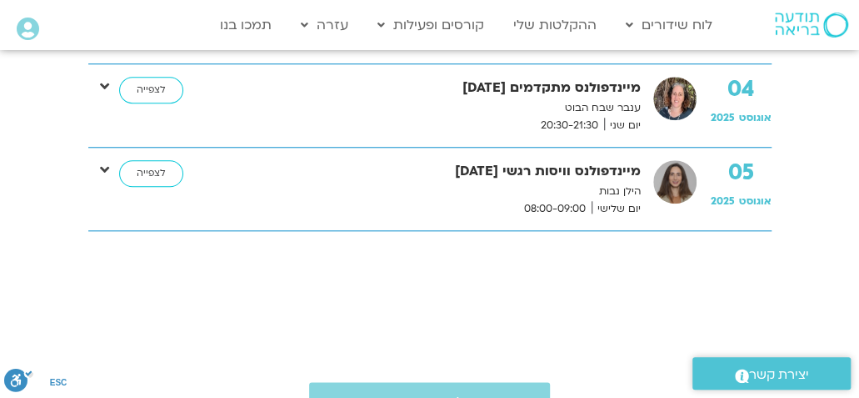
click at [258, 171] on strong "מיינדפולנס וויסות רגשי 5.8.25" at bounding box center [434, 171] width 413 height 23
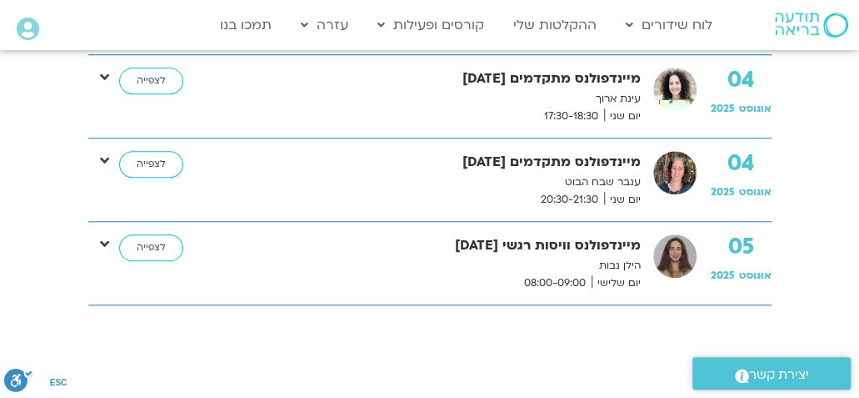
scroll to position [518, 0]
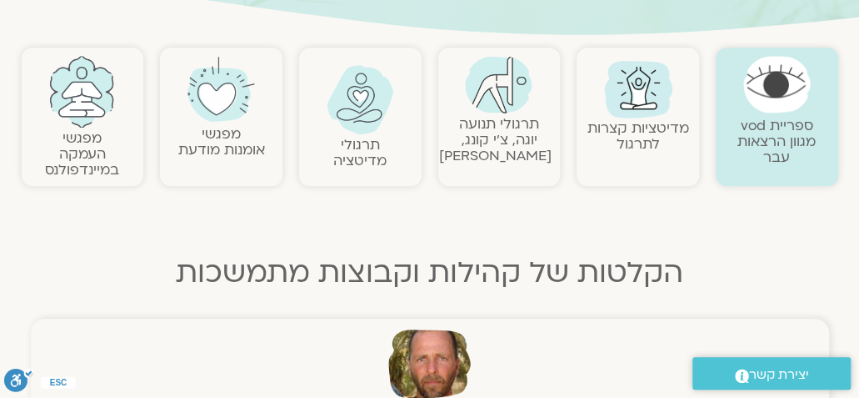
click at [153, 224] on div "ספריית vod מגוון הרצאות עבר מדיטציות קצרות לתרגול תרגולי תנועה יוגה, צ׳י קונג, …" at bounding box center [429, 293] width 833 height 508
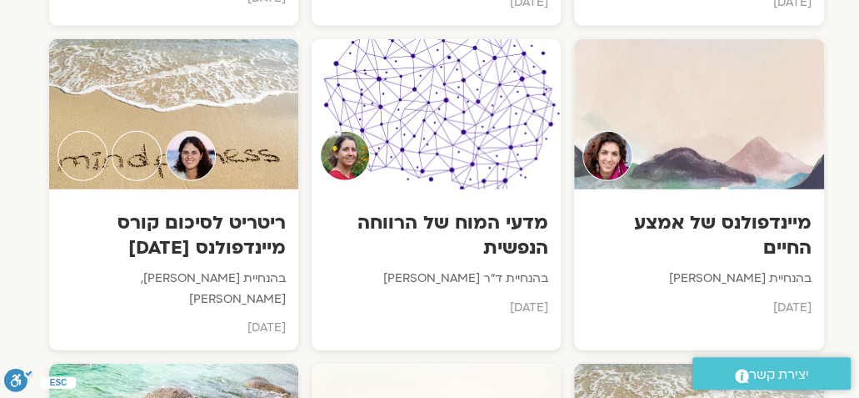
scroll to position [4401, -7]
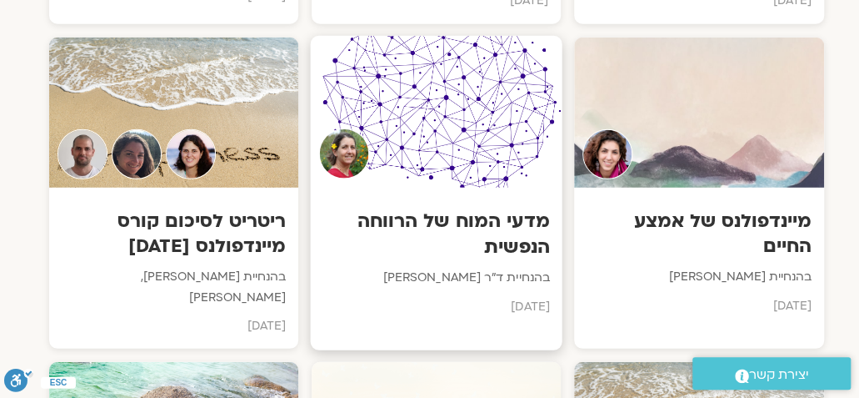
click at [406, 104] on div at bounding box center [436, 112] width 252 height 152
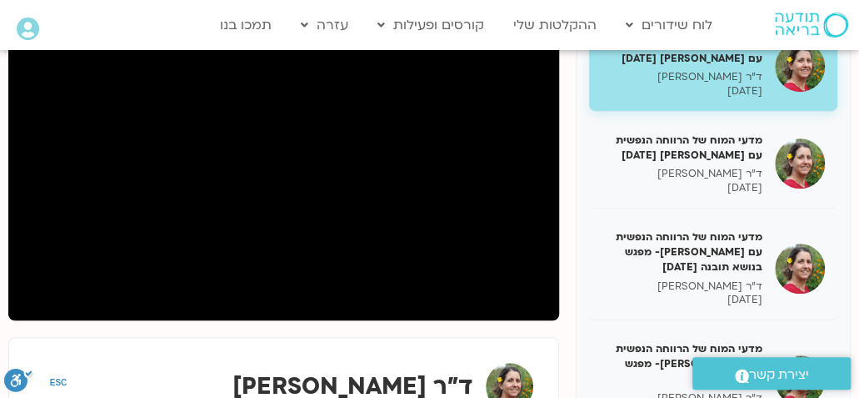
scroll to position [258, 0]
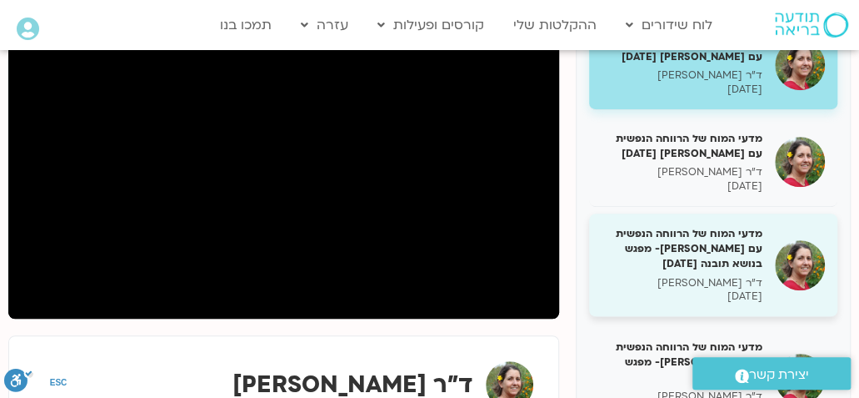
click at [680, 259] on h5 "מדעי המוח של הרווחה הנפשית עם נועה אלבלדה- מפגש בנושא תובנה 21/03/25" at bounding box center [682, 249] width 161 height 46
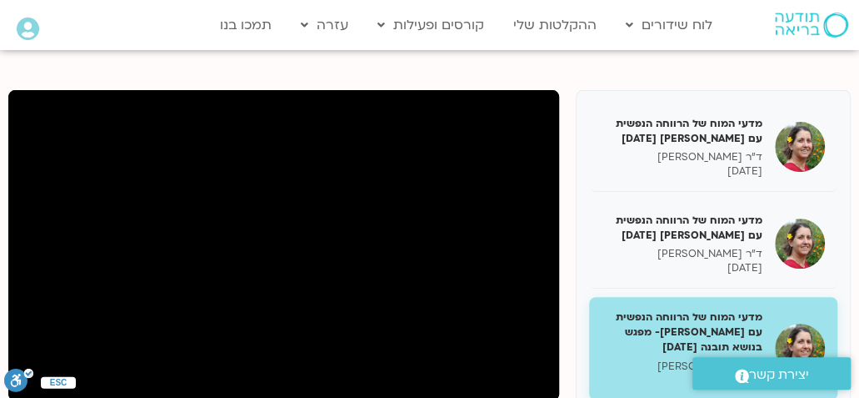
scroll to position [177, 0]
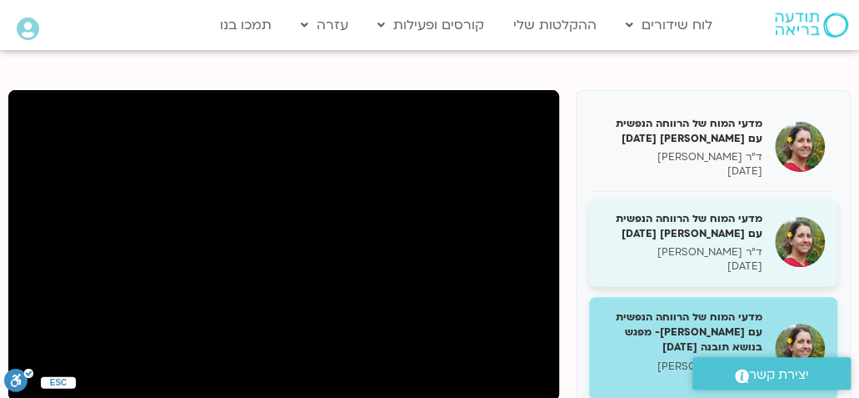
click at [710, 247] on p "ד"ר נועה אלבלדה" at bounding box center [682, 252] width 161 height 14
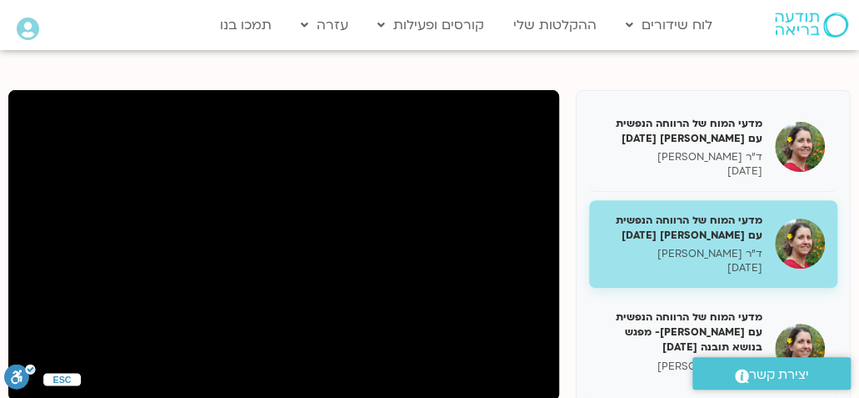
click at [32, 395] on button ".a fill:#FFF; ESC" at bounding box center [19, 379] width 31 height 33
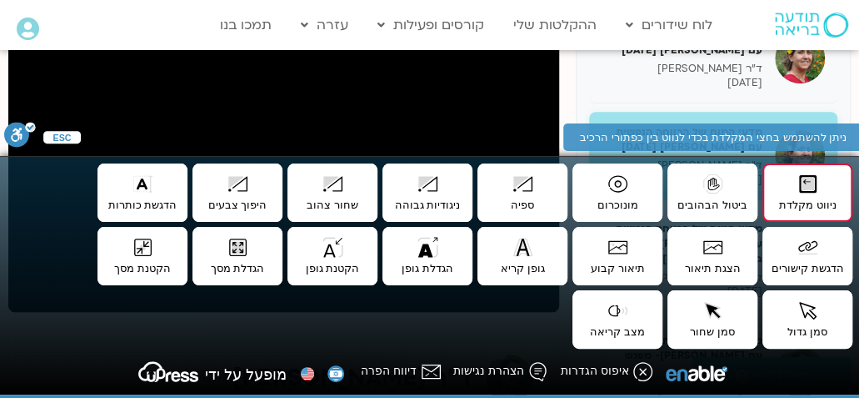
scroll to position [265, 0]
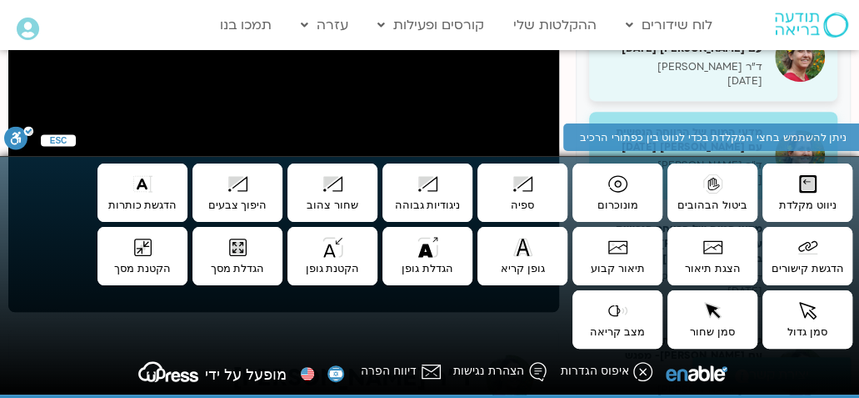
click at [619, 95] on div "מדעי המוח של הרווחה הנפשית עם נועה אלבלדה 28/02/25 ד"ר נועה אלבלדה 28/02/2025" at bounding box center [713, 57] width 248 height 88
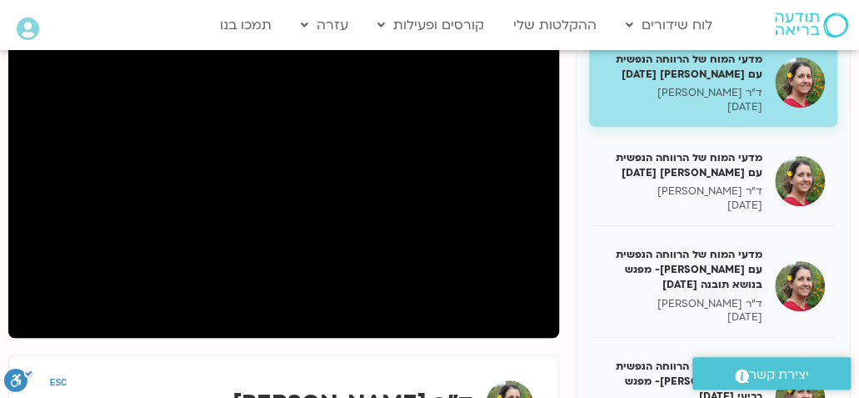
scroll to position [242, 0]
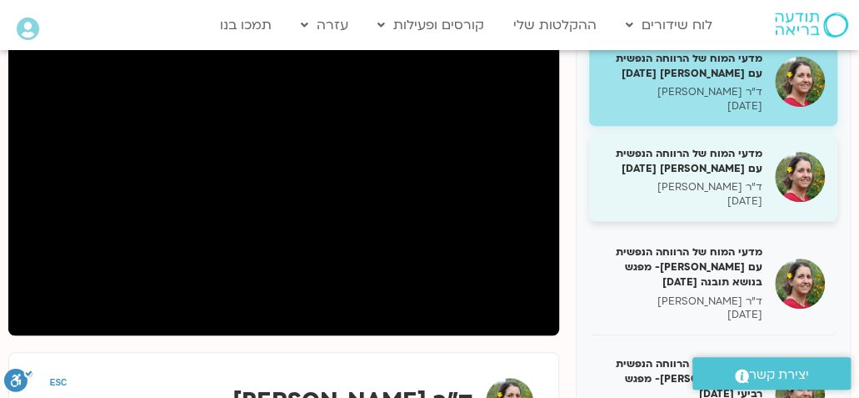
click at [720, 188] on p "ד"ר [PERSON_NAME]" at bounding box center [682, 187] width 161 height 14
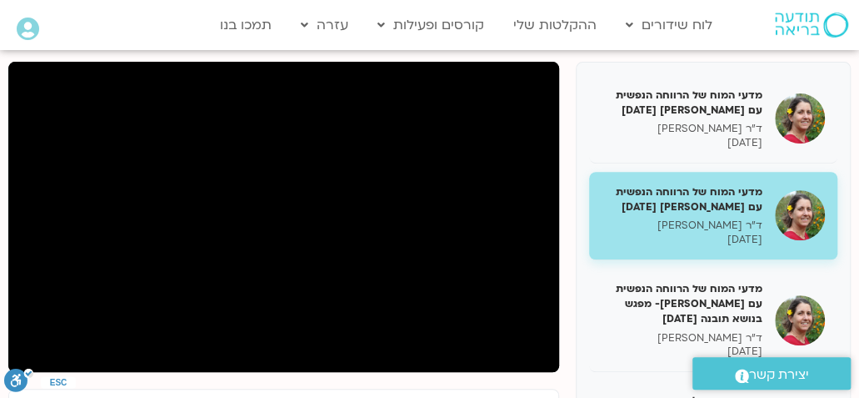
scroll to position [200, 0]
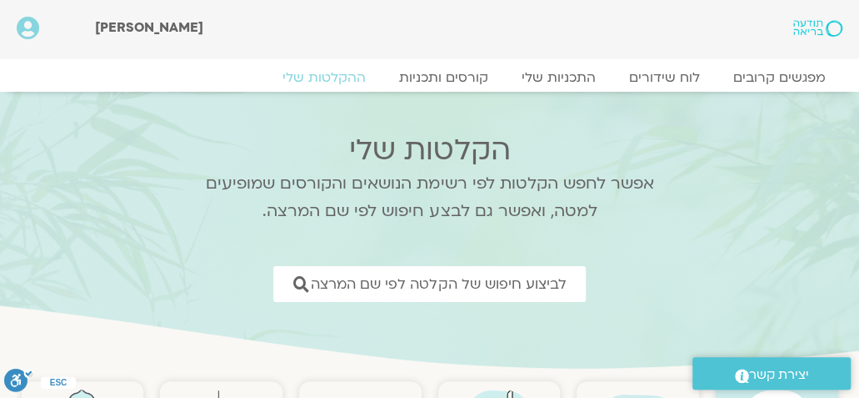
click at [188, 295] on div "לביצוע חיפוש של הקלטה לפי שם המרצה" at bounding box center [429, 284] width 483 height 36
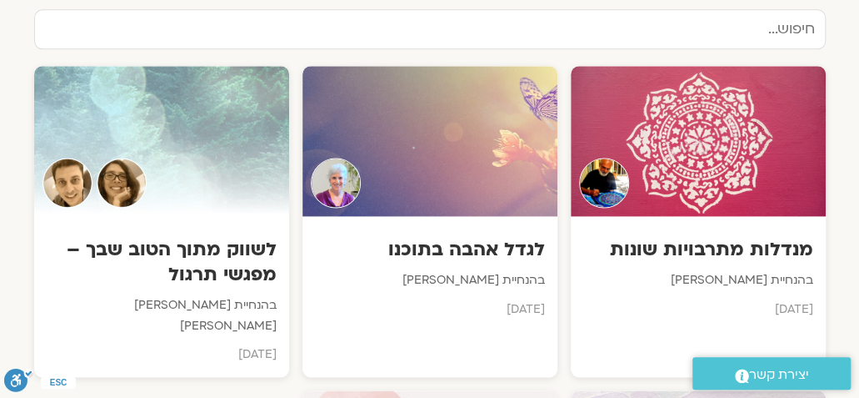
scroll to position [877, 0]
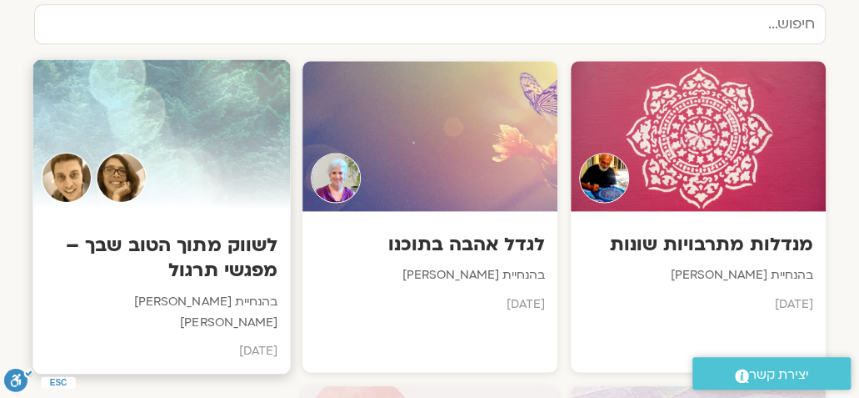
click at [169, 279] on h3 "לשווק מתוך הטוב שבך – מפגשי תרגול" at bounding box center [161, 257] width 233 height 51
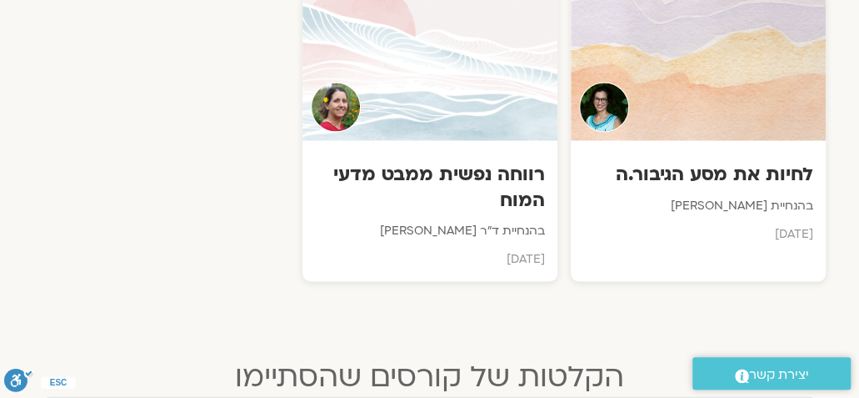
scroll to position [1275, 0]
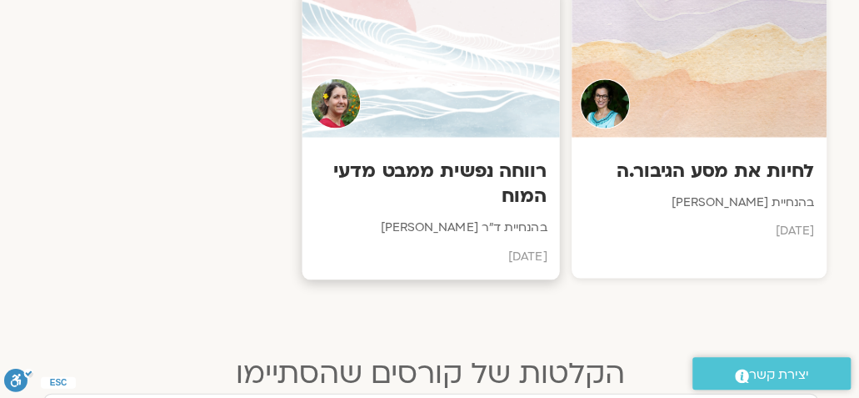
click at [432, 70] on div at bounding box center [431, 62] width 258 height 152
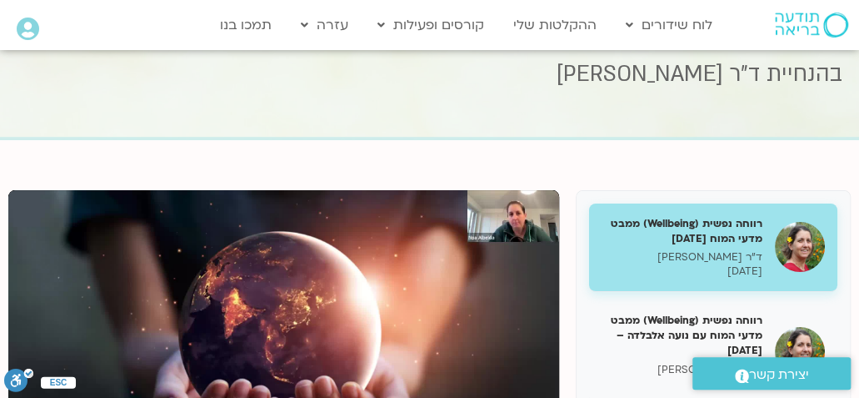
scroll to position [72, 0]
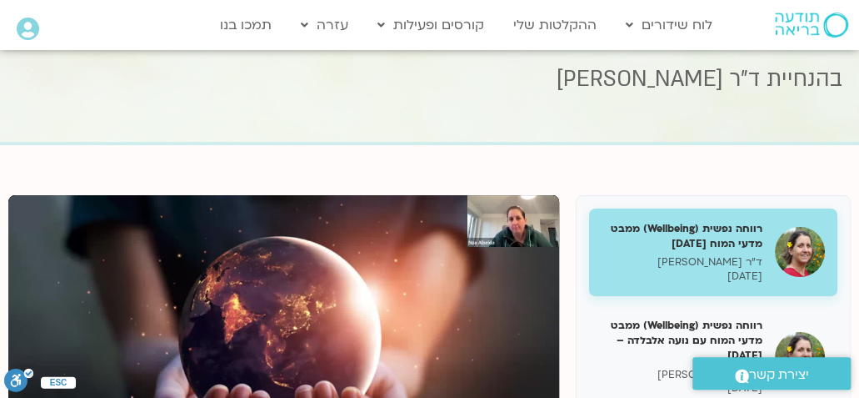
type input "3.626064"
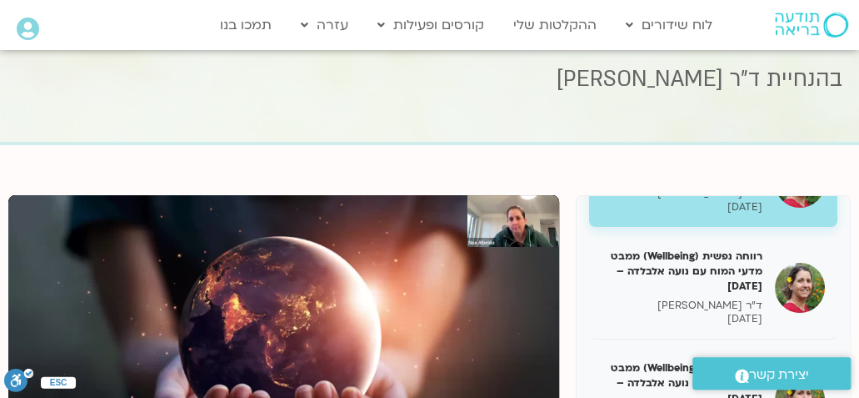
scroll to position [102, 0]
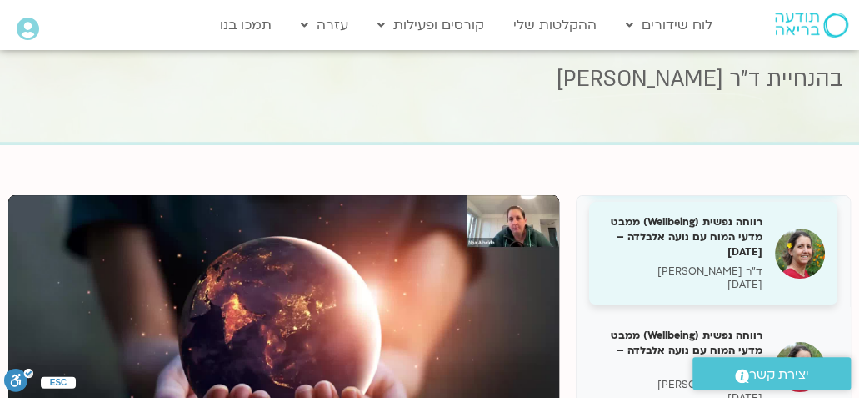
click at [676, 250] on h5 "רווחה נפשית (Wellbeing) ממבט מדעי המוח עם נועה אלבלדה – [DATE]" at bounding box center [682, 237] width 161 height 46
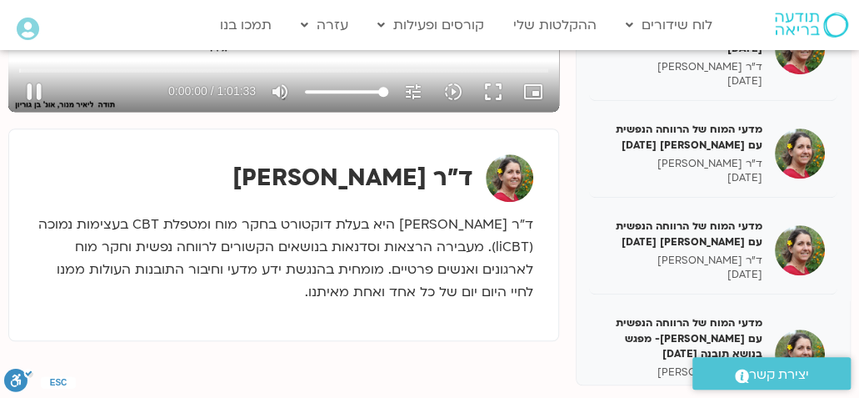
scroll to position [468, 0]
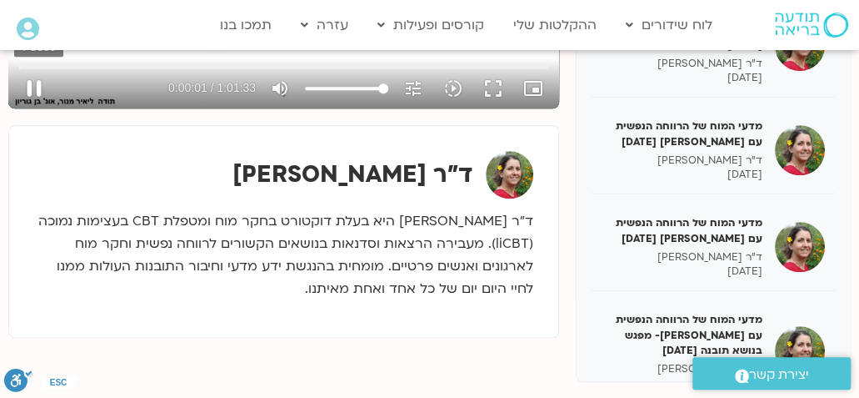
click at [22, 85] on button "pause" at bounding box center [34, 88] width 40 height 40
click at [28, 89] on button "play_arrow" at bounding box center [34, 88] width 40 height 40
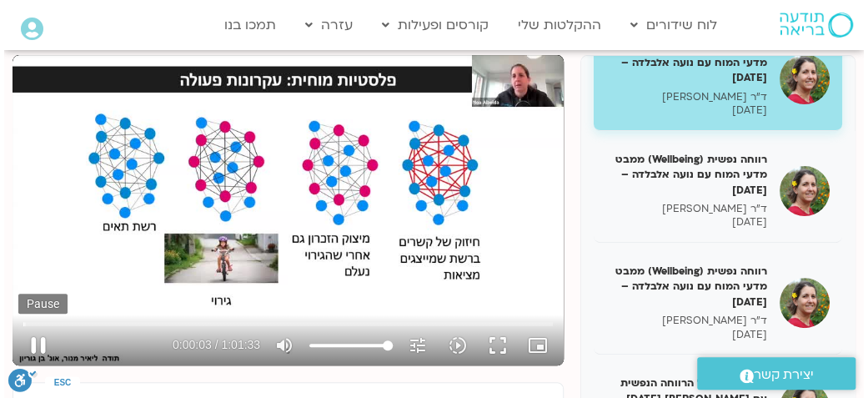
scroll to position [212, 0]
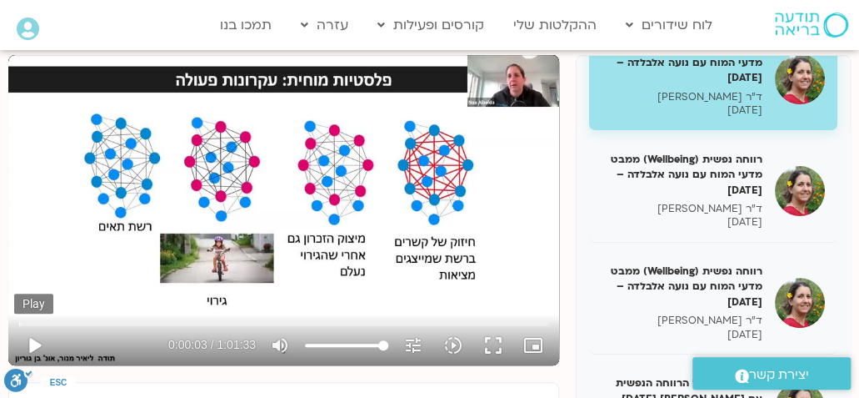
click at [18, 333] on button "play_arrow" at bounding box center [34, 345] width 40 height 40
click at [33, 338] on button "play_arrow" at bounding box center [34, 345] width 40 height 40
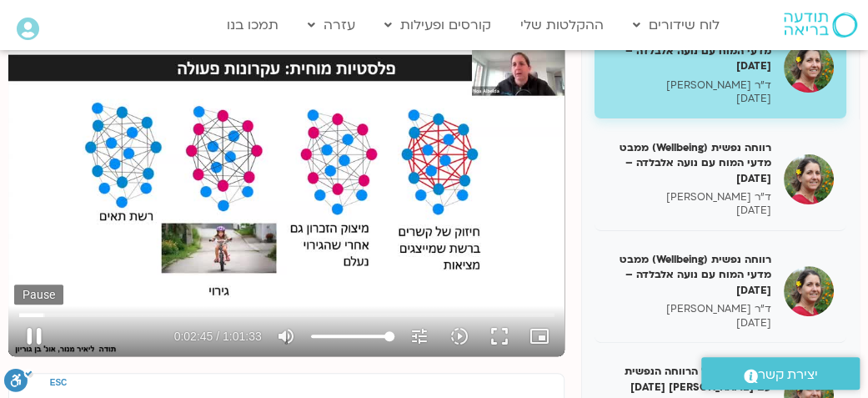
scroll to position [222, 0]
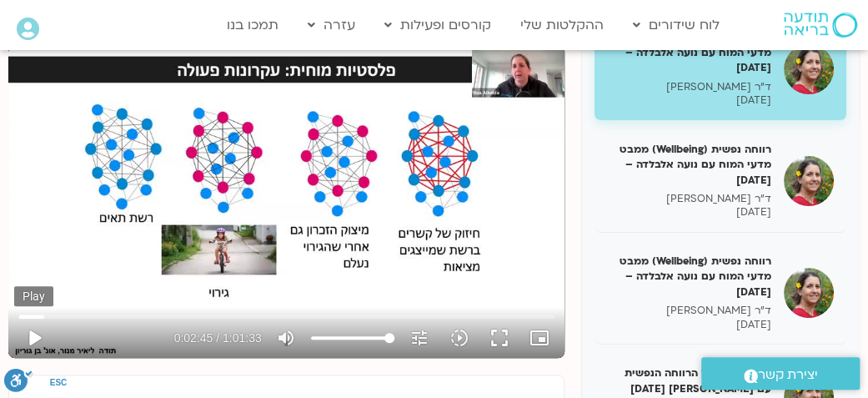
click at [23, 339] on button "play_arrow" at bounding box center [34, 338] width 40 height 40
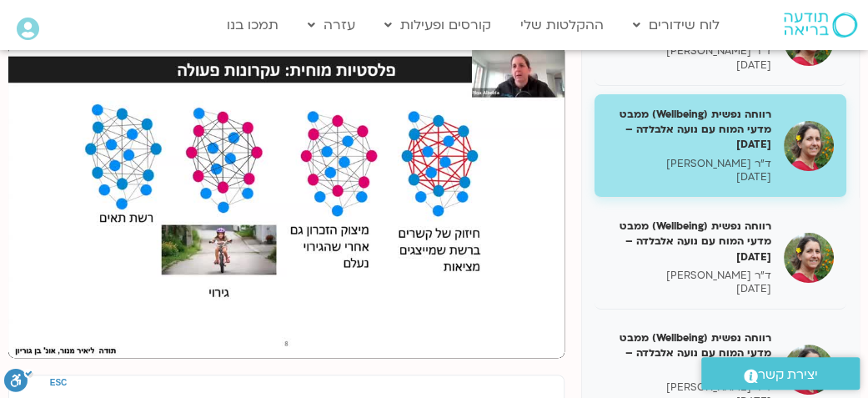
scroll to position [0, 0]
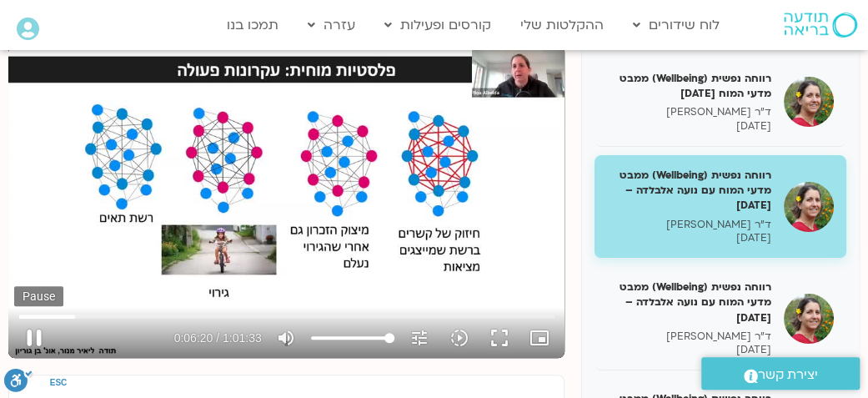
click at [38, 339] on button "pause" at bounding box center [34, 338] width 40 height 40
type input "380.223041"
click at [14, 318] on button "play_arrow" at bounding box center [34, 338] width 40 height 40
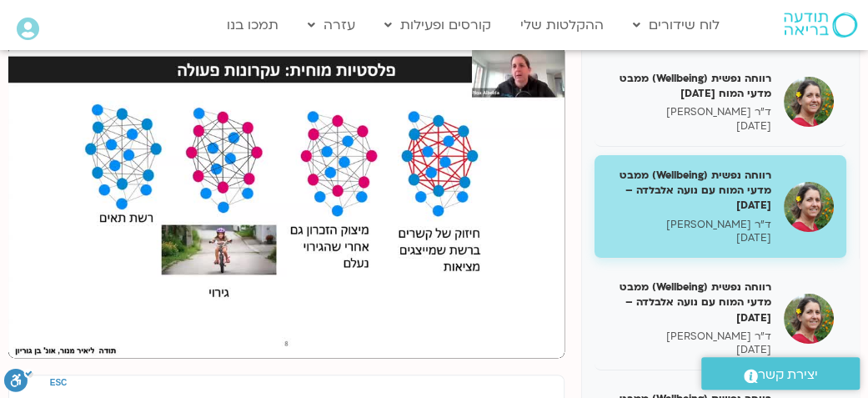
click at [14, 318] on button "pause" at bounding box center [34, 338] width 40 height 40
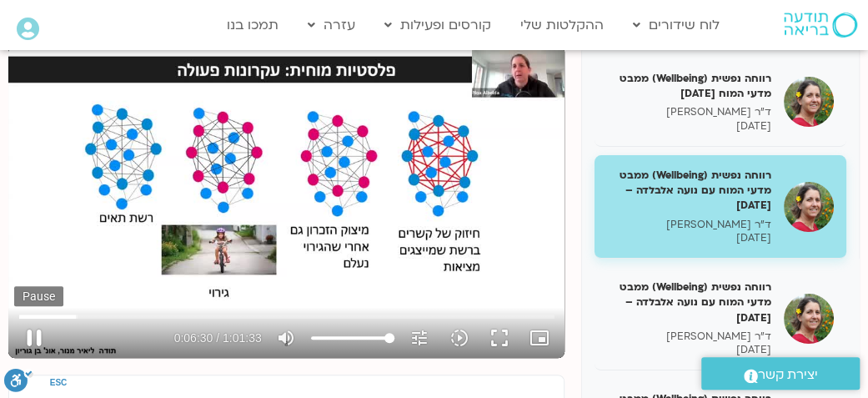
click at [29, 334] on button "pause" at bounding box center [34, 338] width 40 height 40
click at [29, 334] on button "play_arrow" at bounding box center [34, 338] width 40 height 40
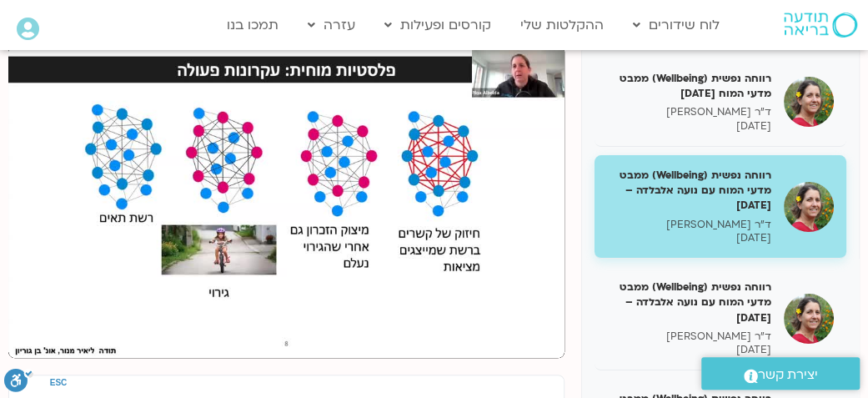
click at [29, 334] on button "pause" at bounding box center [34, 338] width 40 height 40
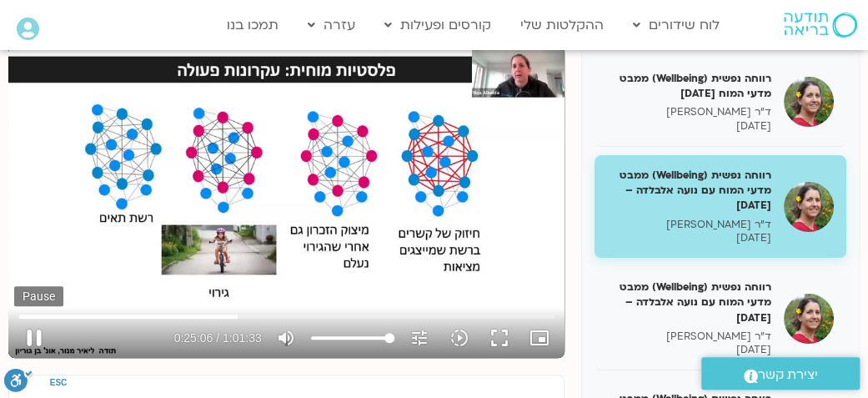
click at [34, 334] on button "pause" at bounding box center [34, 338] width 40 height 40
click at [40, 337] on button "play_arrow" at bounding box center [34, 338] width 40 height 40
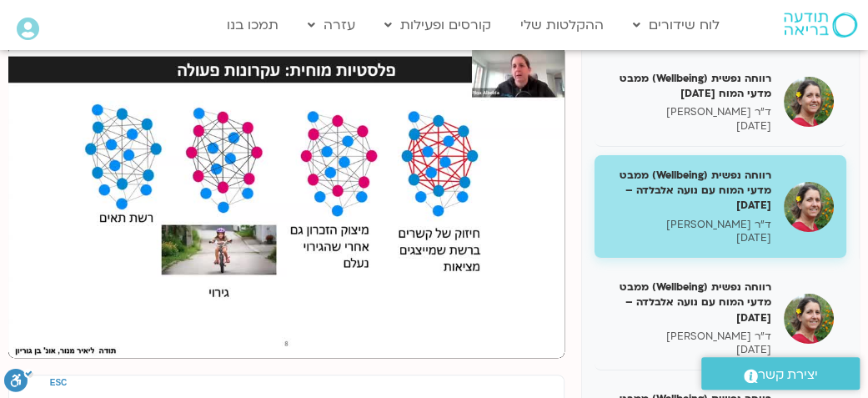
click at [34, 334] on button "pause" at bounding box center [34, 338] width 40 height 40
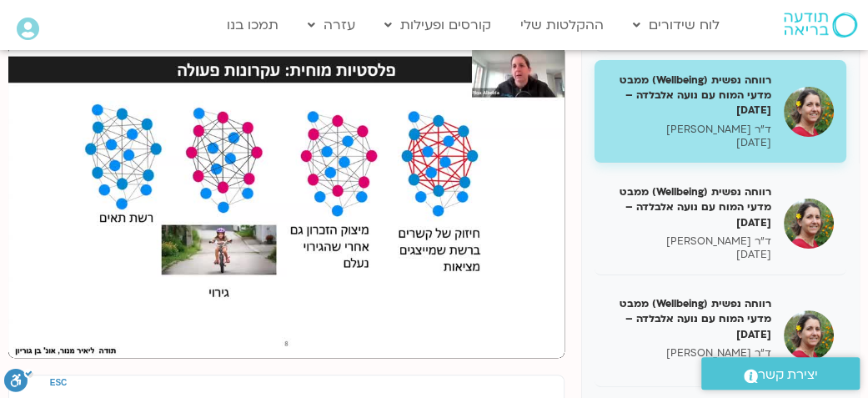
scroll to position [93, 0]
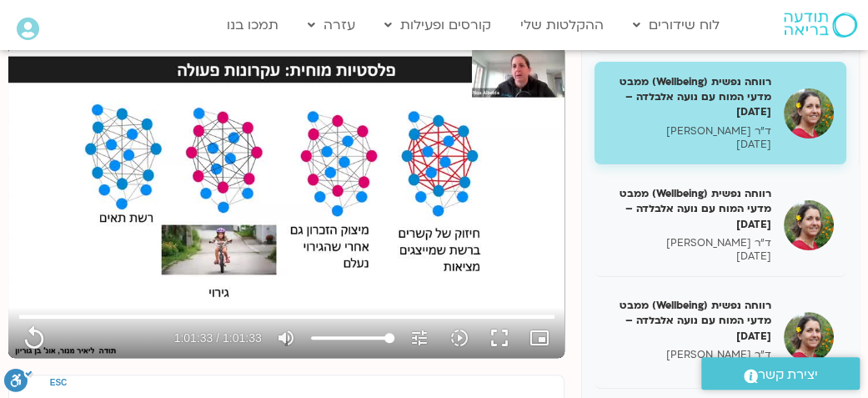
type input "3693.72"
